Goal: Task Accomplishment & Management: Manage account settings

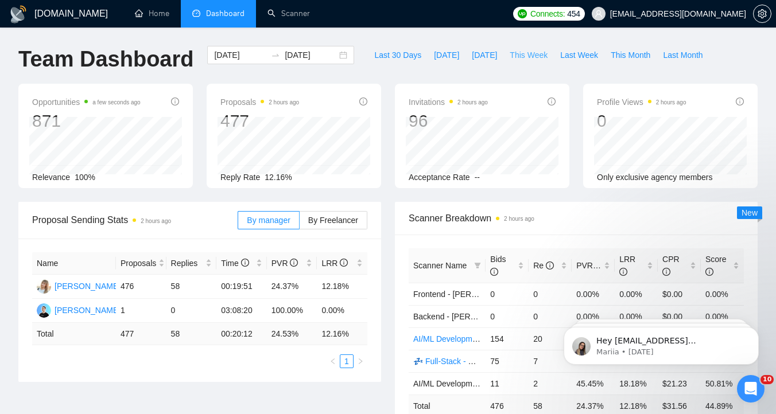
click at [537, 56] on span "This Week" at bounding box center [528, 55] width 38 height 13
type input "[DATE]"
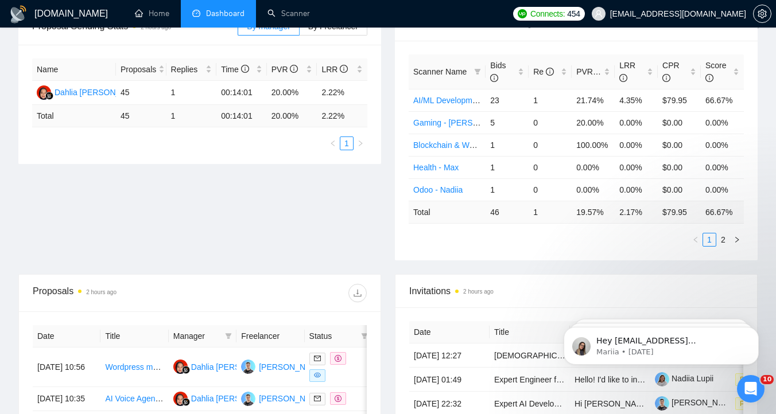
scroll to position [193, 0]
click at [605, 73] on div "PVR" at bounding box center [593, 73] width 34 height 13
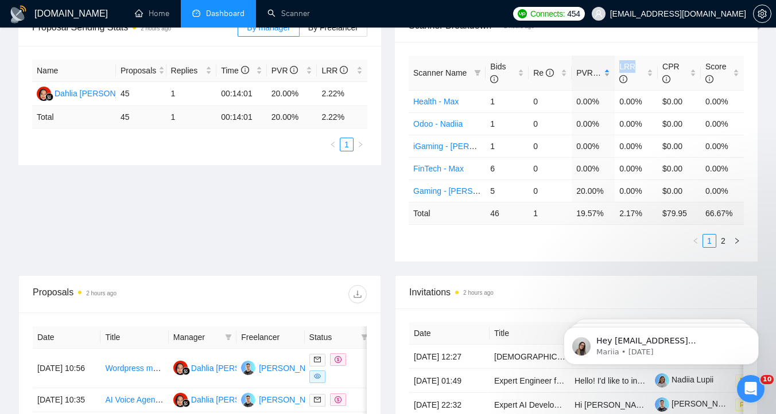
click at [605, 73] on div "PVR" at bounding box center [593, 73] width 34 height 13
click at [450, 46] on div "Scanner Name Bids Re PVR LRR CPR Score Blockchain & Web3 - [PERSON_NAME] 1 0 10…" at bounding box center [576, 152] width 363 height 220
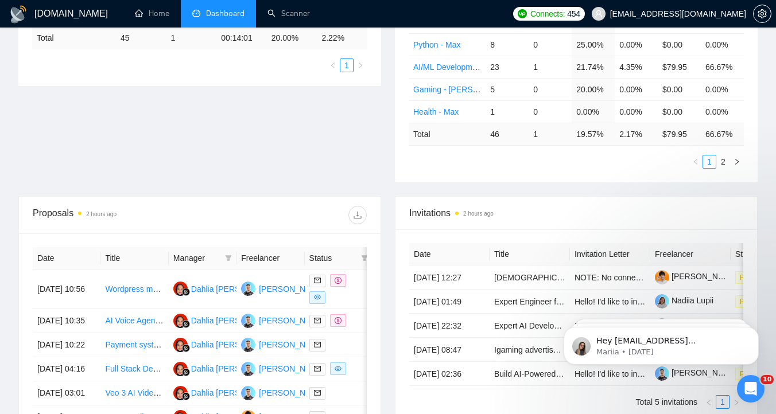
scroll to position [273, 0]
click at [722, 161] on link "2" at bounding box center [723, 161] width 13 height 13
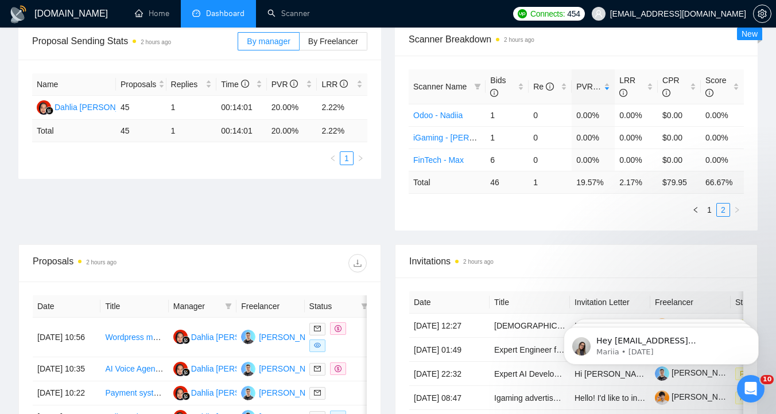
scroll to position [177, 0]
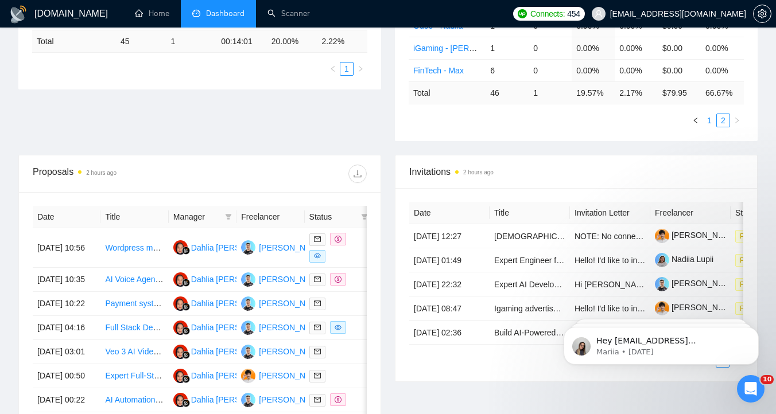
click at [709, 123] on link "1" at bounding box center [709, 120] width 13 height 13
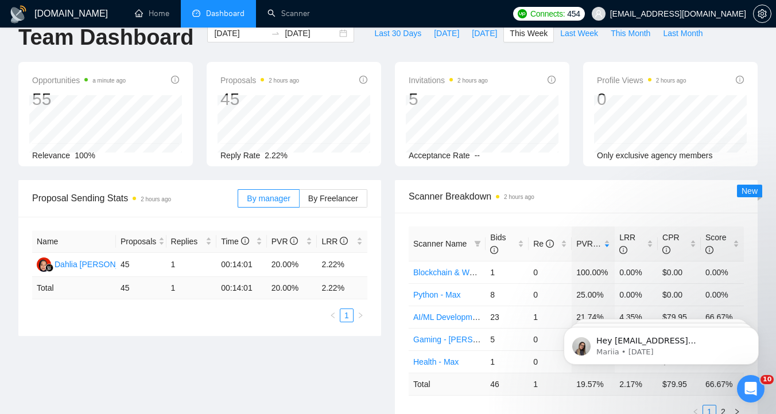
scroll to position [0, 0]
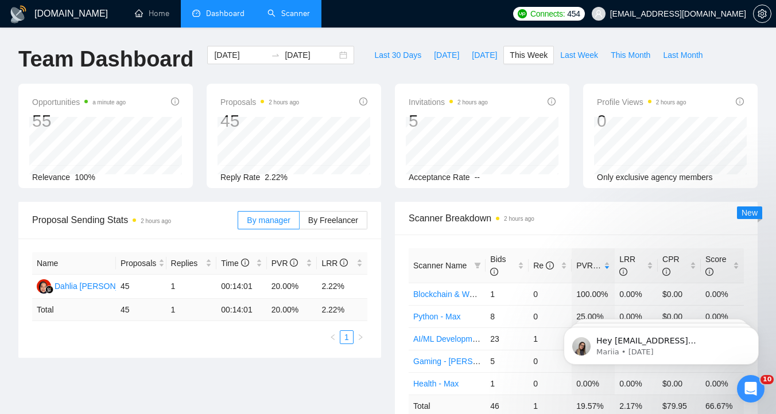
click at [303, 18] on link "Scanner" at bounding box center [288, 14] width 42 height 10
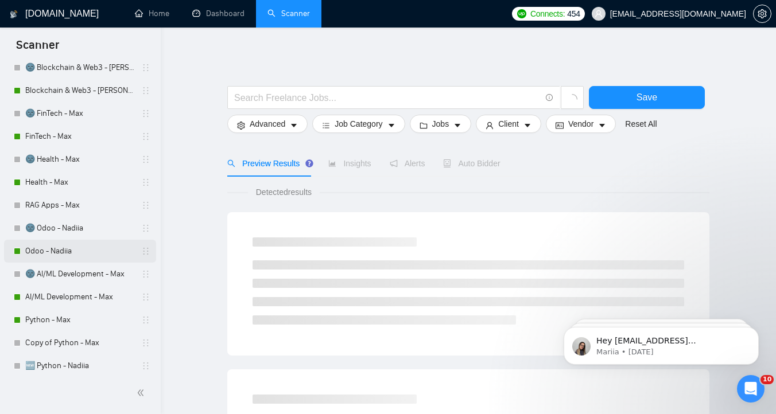
scroll to position [155, 0]
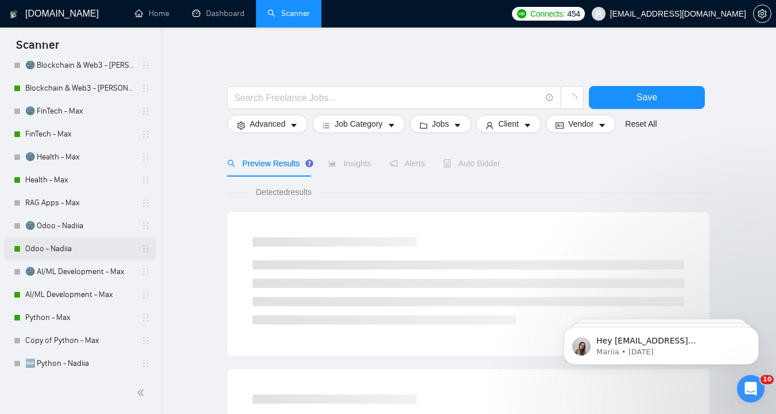
click at [79, 248] on link "Odoo - Nadiia" at bounding box center [79, 249] width 109 height 23
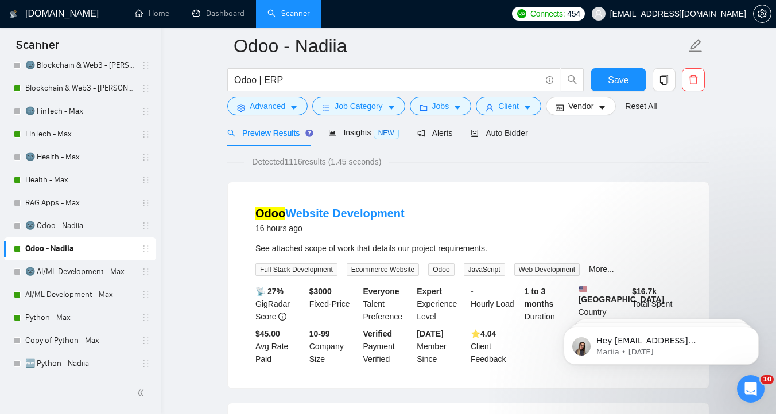
scroll to position [47, 0]
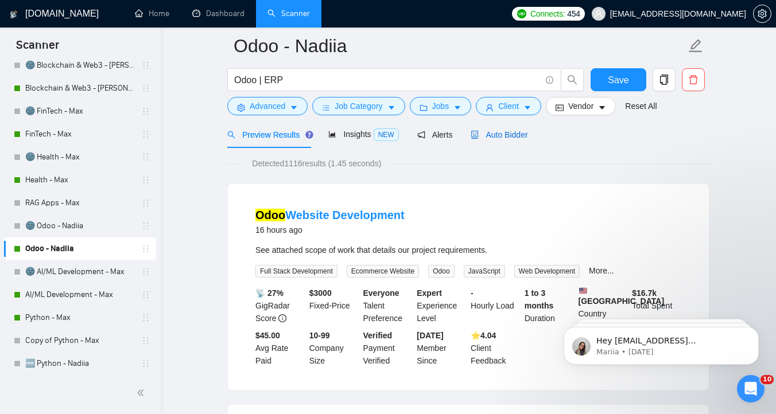
click at [519, 137] on span "Auto Bidder" at bounding box center [498, 134] width 57 height 9
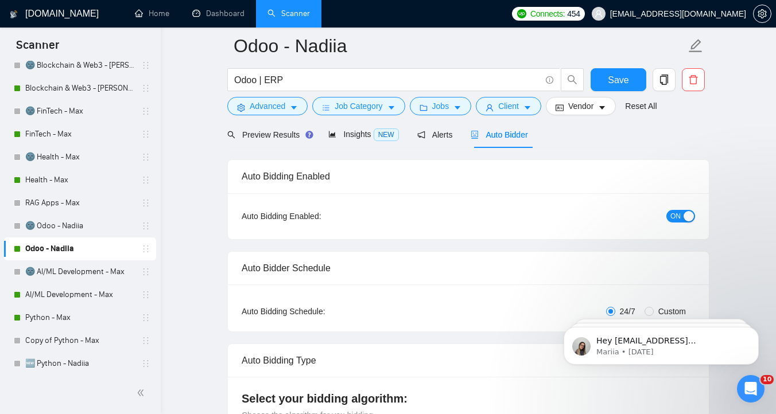
checkbox input "true"
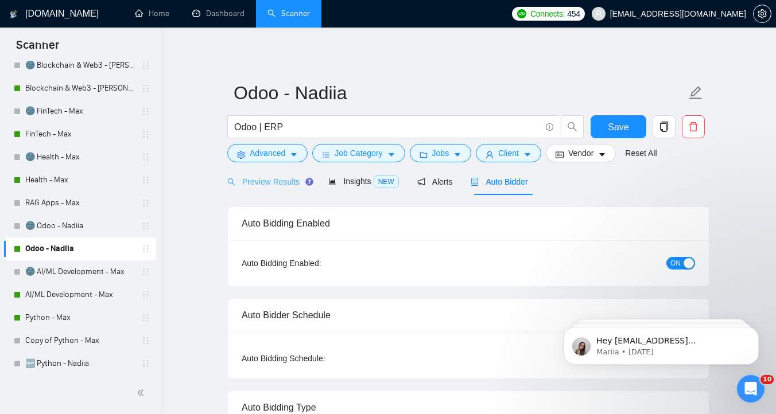
click at [248, 188] on div "Preview Results" at bounding box center [268, 181] width 83 height 27
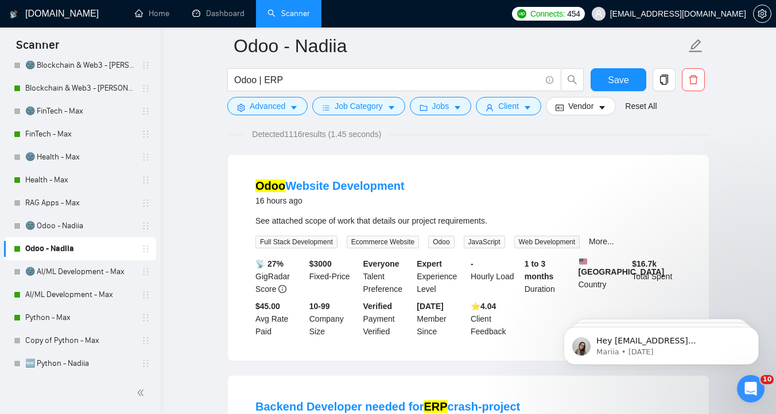
scroll to position [69, 0]
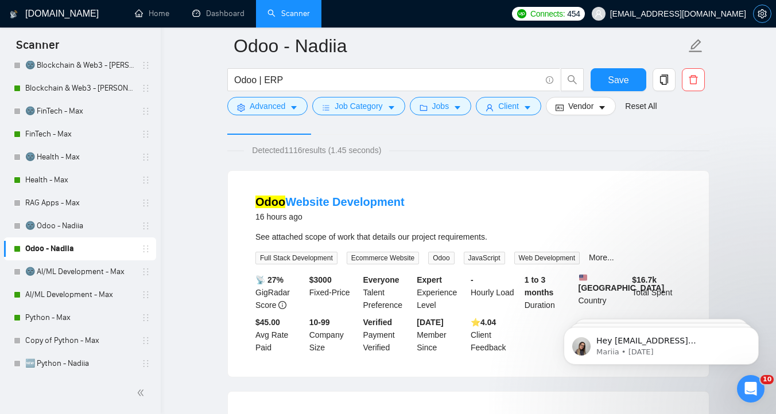
click at [760, 19] on button "button" at bounding box center [762, 14] width 18 height 18
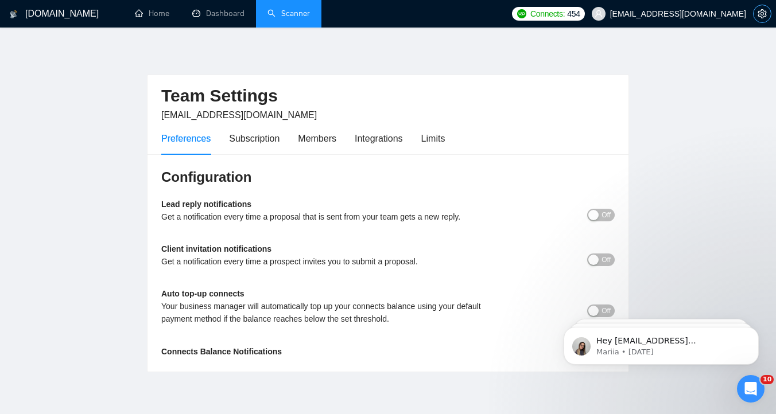
scroll to position [46, 0]
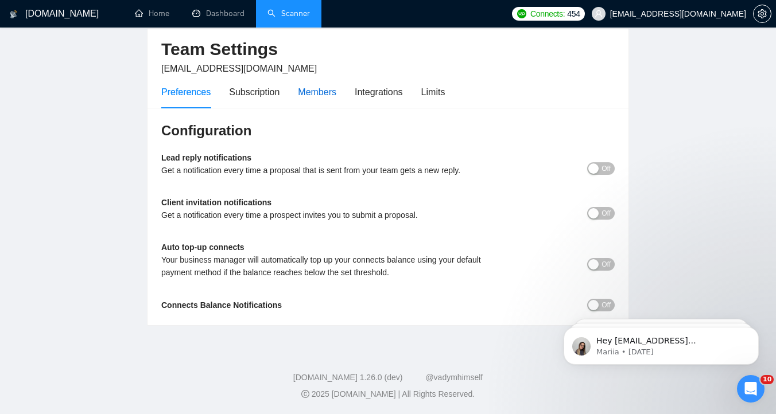
click at [326, 95] on div "Members" at bounding box center [317, 92] width 38 height 14
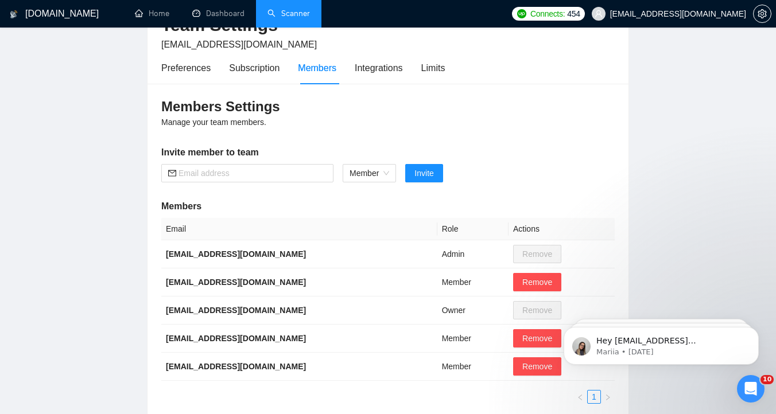
scroll to position [69, 0]
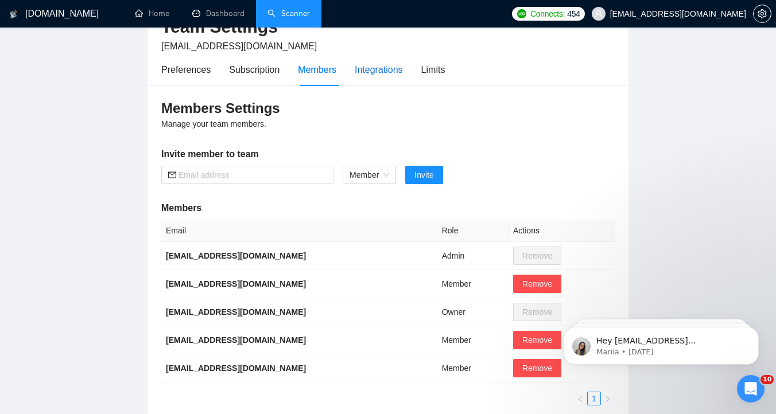
click at [375, 72] on div "Integrations" at bounding box center [379, 70] width 48 height 14
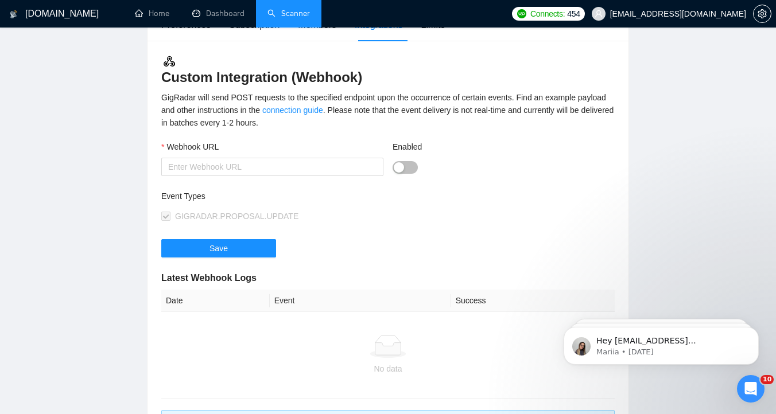
scroll to position [81, 0]
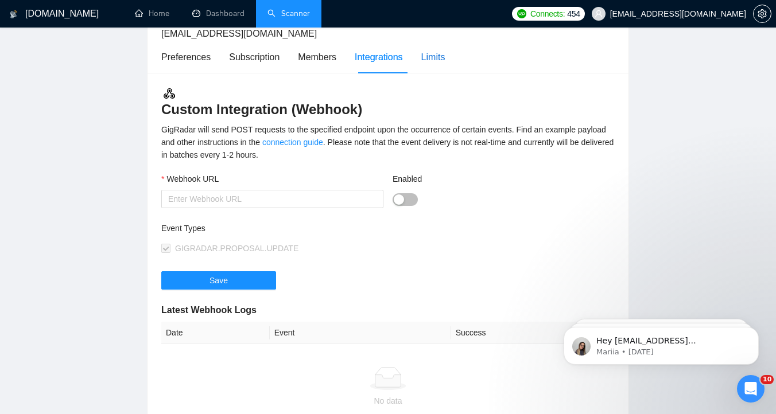
click at [437, 63] on div "Limits" at bounding box center [433, 57] width 24 height 14
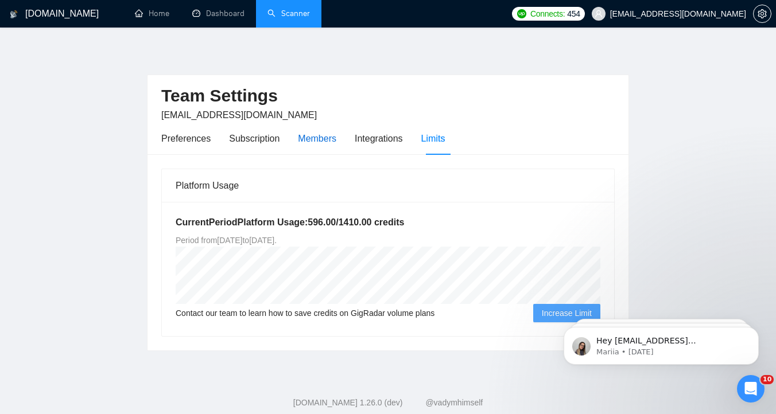
click at [311, 145] on div "Members" at bounding box center [317, 138] width 38 height 14
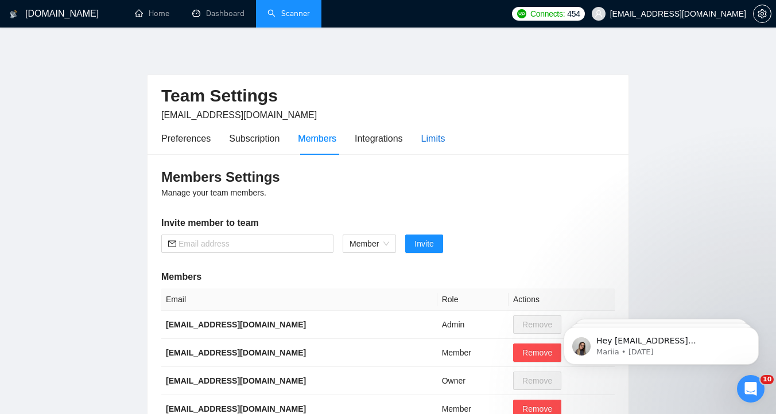
click at [442, 139] on div "Limits" at bounding box center [433, 138] width 24 height 14
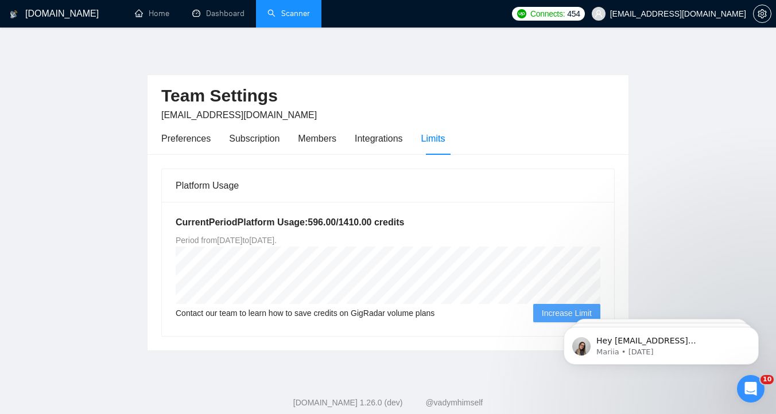
scroll to position [25, 0]
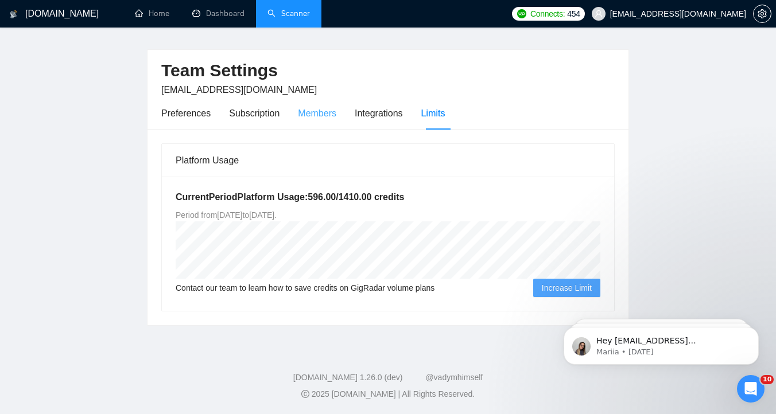
click at [301, 122] on div "Members" at bounding box center [317, 113] width 38 height 33
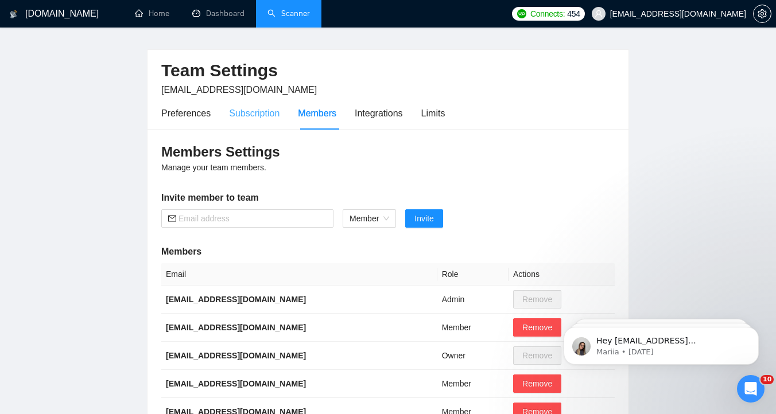
click at [259, 122] on div "Subscription" at bounding box center [254, 113] width 50 height 33
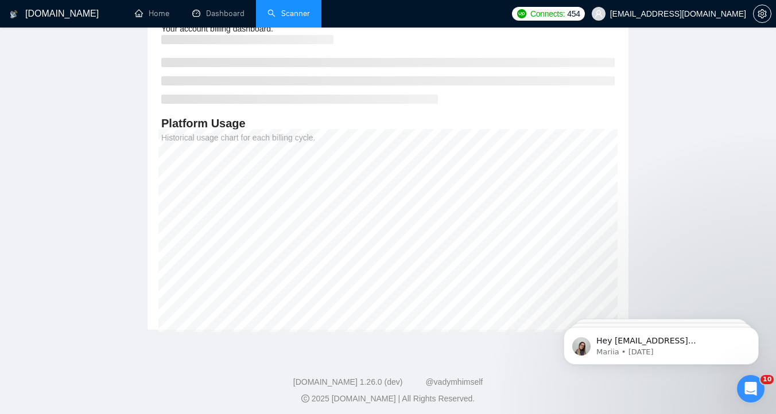
scroll to position [38, 0]
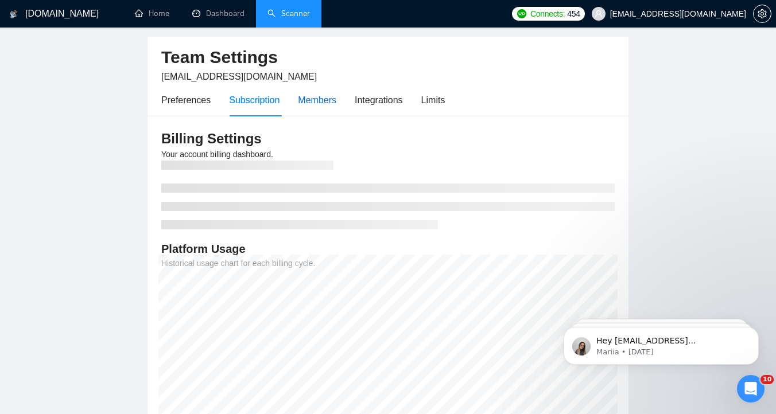
click at [305, 105] on div "Members" at bounding box center [317, 100] width 38 height 14
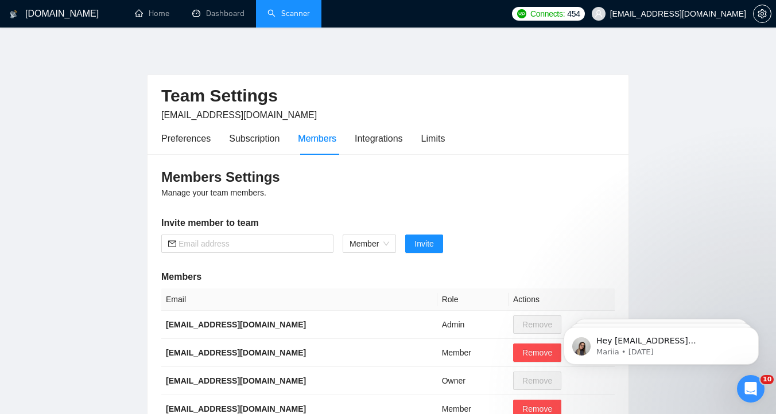
click at [186, 158] on div "Members Settings Manage your team members. Invite member to team Member Invite …" at bounding box center [387, 321] width 481 height 334
click at [186, 146] on div "Preferences" at bounding box center [185, 138] width 49 height 33
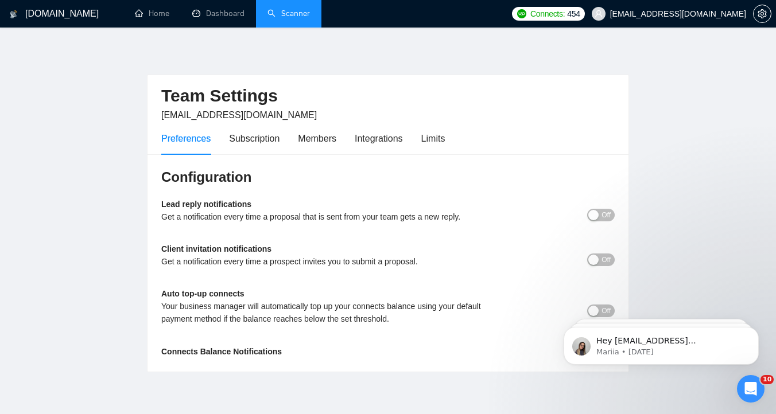
click at [287, 18] on link "Scanner" at bounding box center [288, 14] width 42 height 10
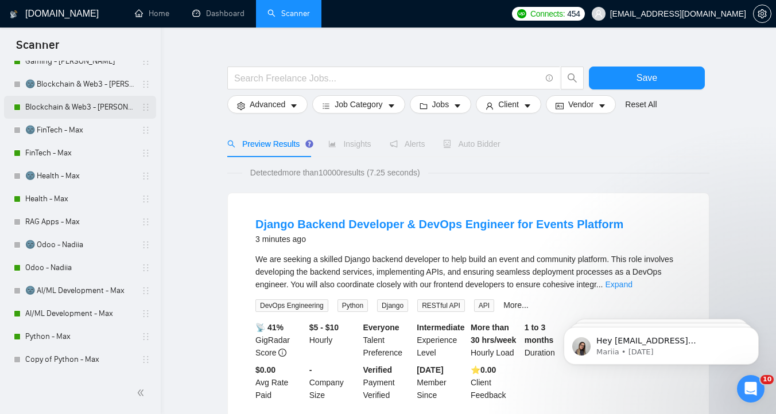
scroll to position [151, 0]
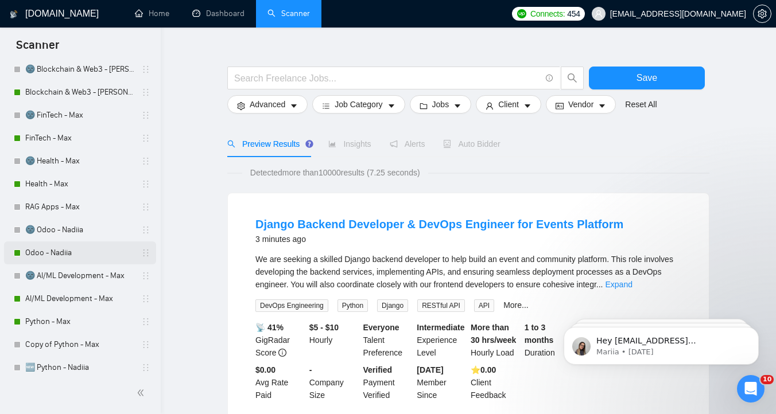
click at [67, 250] on link "Odoo - Nadiia" at bounding box center [79, 253] width 109 height 23
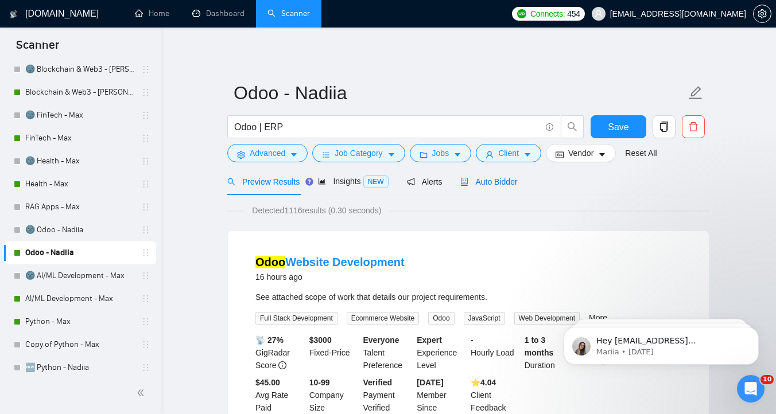
click at [488, 182] on span "Auto Bidder" at bounding box center [488, 181] width 57 height 9
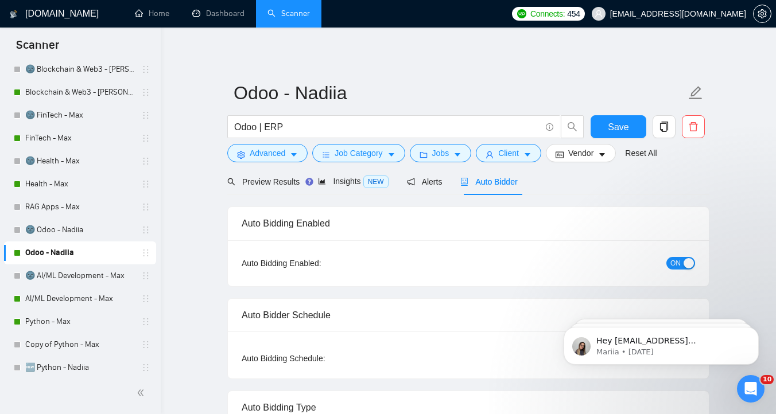
checkbox input "true"
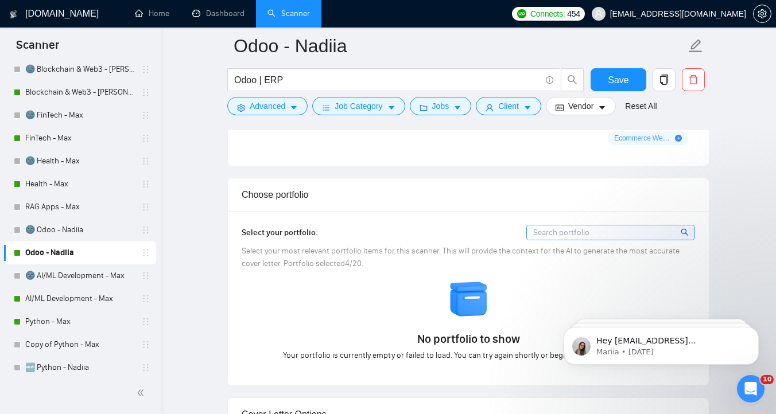
scroll to position [1234, 0]
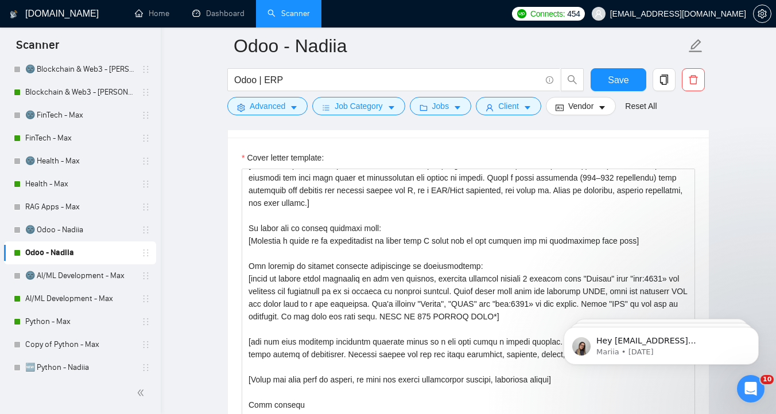
click at [76, 11] on div "[DOMAIN_NAME]" at bounding box center [56, 14] width 95 height 28
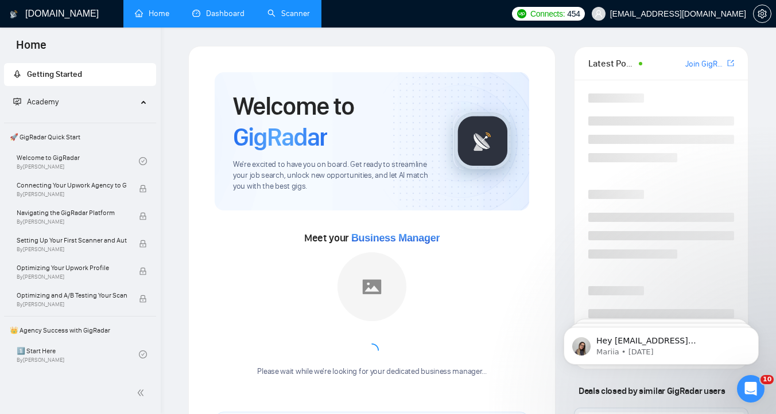
click at [207, 18] on link "Dashboard" at bounding box center [218, 14] width 52 height 10
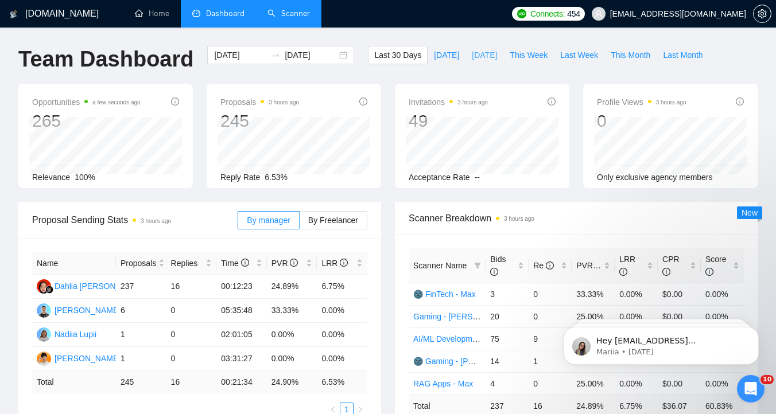
click at [480, 57] on span "[DATE]" at bounding box center [484, 55] width 25 height 13
type input "[DATE]"
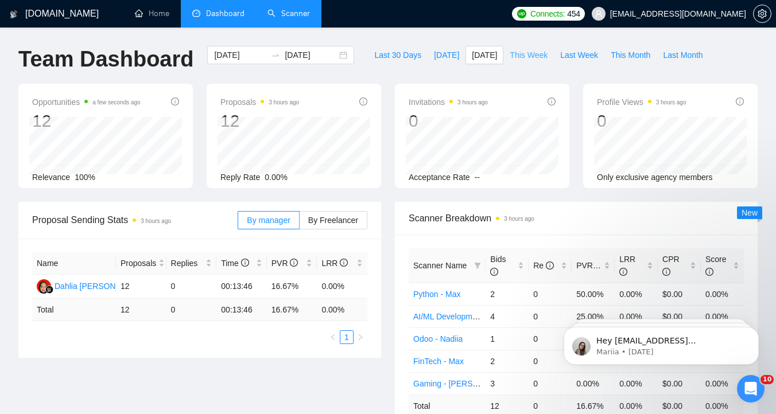
click at [528, 56] on span "This Week" at bounding box center [528, 55] width 38 height 13
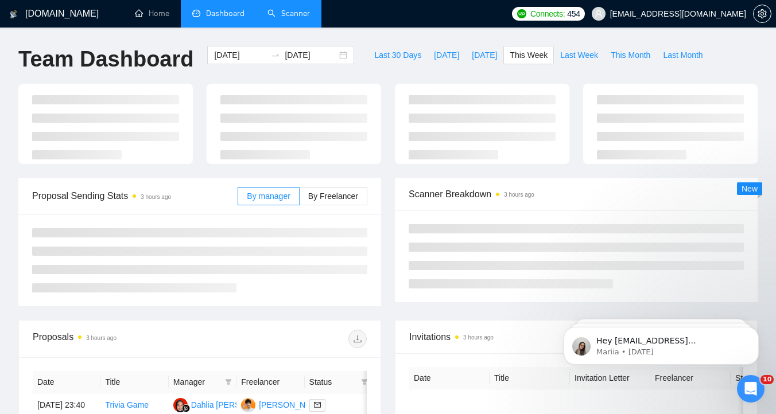
type input "[DATE]"
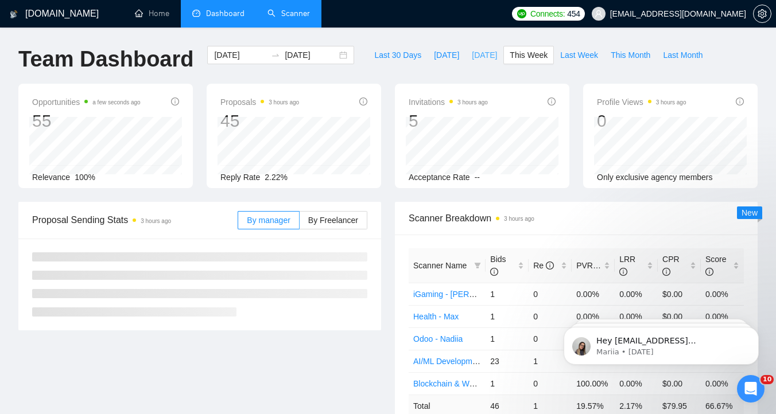
click at [495, 49] on span "[DATE]" at bounding box center [484, 55] width 25 height 13
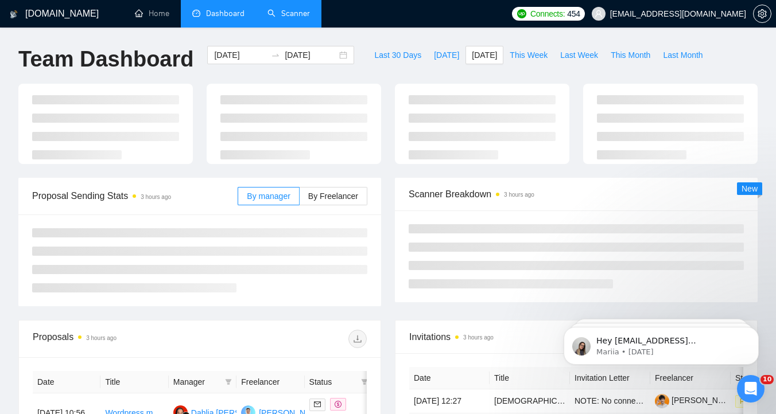
type input "[DATE]"
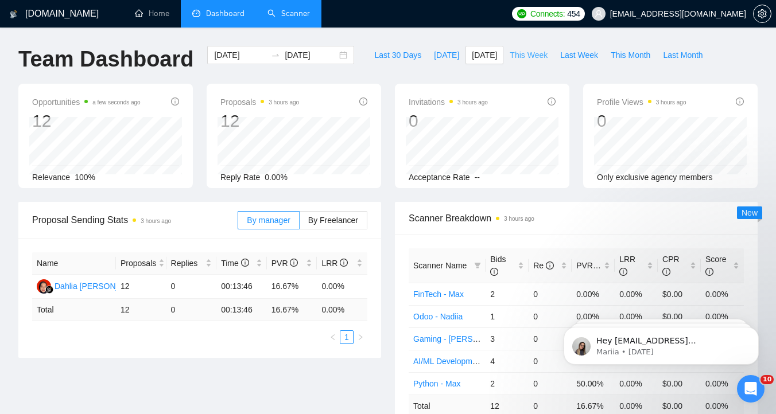
click at [521, 51] on span "This Week" at bounding box center [528, 55] width 38 height 13
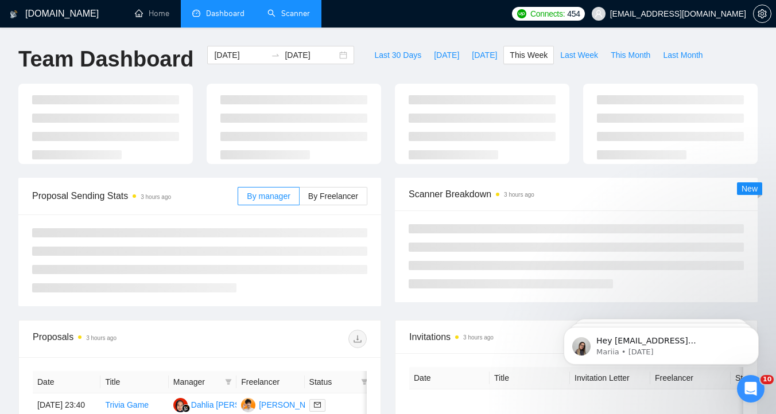
type input "[DATE]"
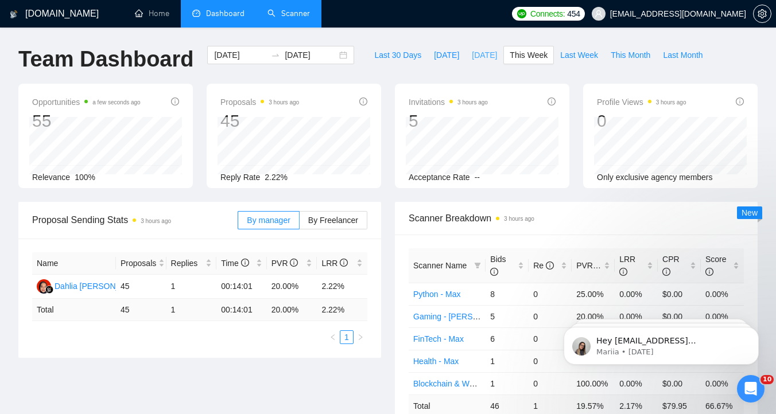
click at [478, 54] on span "[DATE]" at bounding box center [484, 55] width 25 height 13
type input "[DATE]"
click at [528, 59] on span "This Week" at bounding box center [528, 55] width 38 height 13
type input "[DATE]"
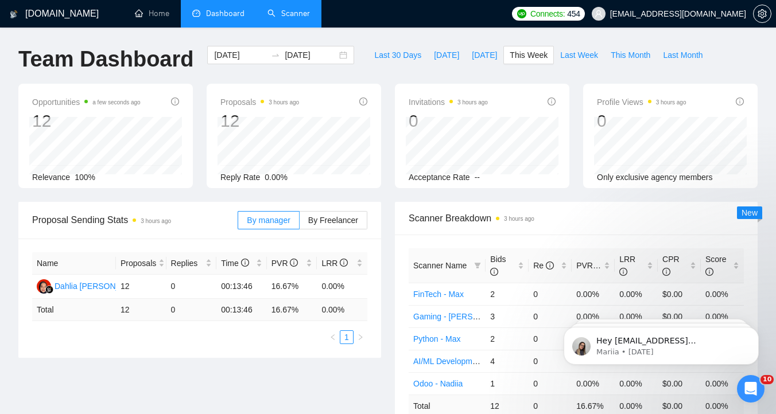
type input "[DATE]"
click at [575, 61] on span "Last Week" at bounding box center [579, 55] width 38 height 13
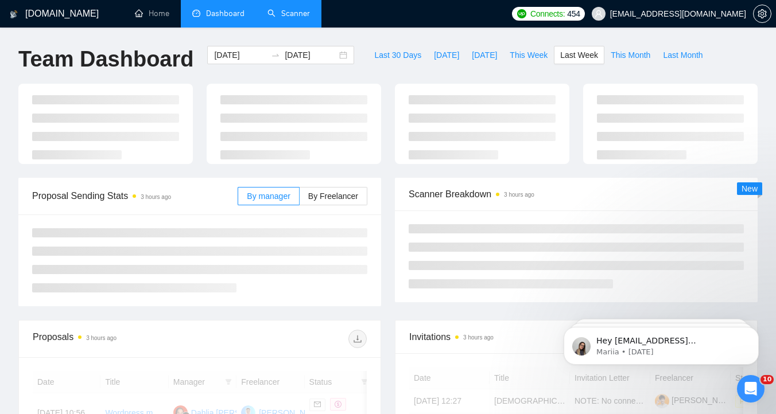
type input "[DATE]"
